Goal: Find specific page/section: Find specific page/section

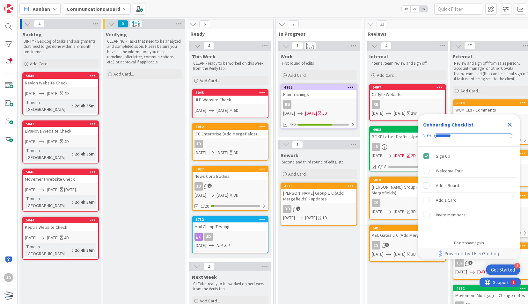
click at [511, 122] on icon "Close Checklist" at bounding box center [510, 125] width 8 height 8
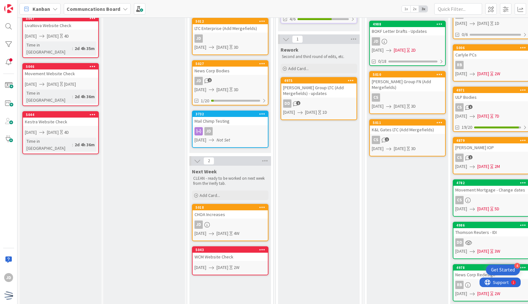
scroll to position [105, 0]
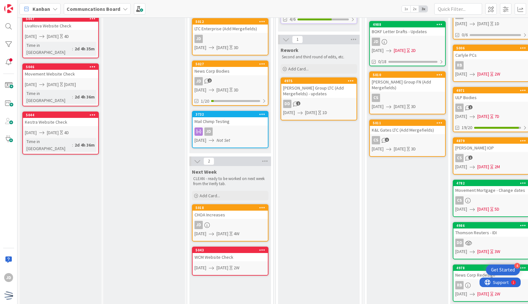
click at [242, 221] on div "JD" at bounding box center [230, 225] width 75 height 8
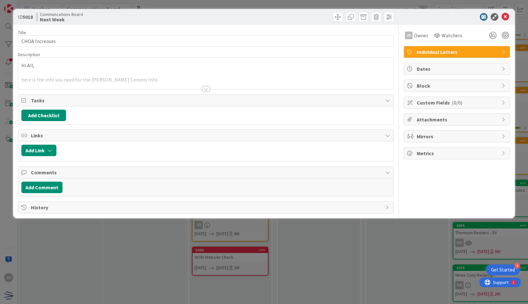
click at [82, 77] on div at bounding box center [205, 81] width 375 height 16
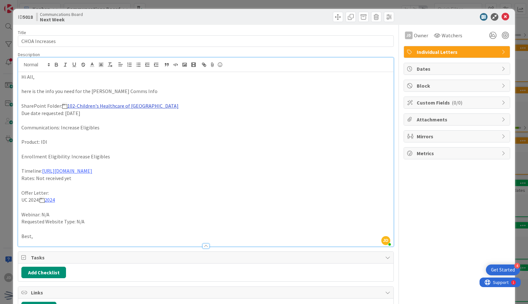
click at [117, 105] on link "102-Children's Healthcare of Atlanta" at bounding box center [122, 106] width 111 height 6
click at [112, 117] on link "https://nfp.sharepoint.com/:f:/r/sites/NFP-Covala/Shared%20Documents/X%20Drive/…" at bounding box center [90, 118] width 44 height 8
